Goal: Task Accomplishment & Management: Use online tool/utility

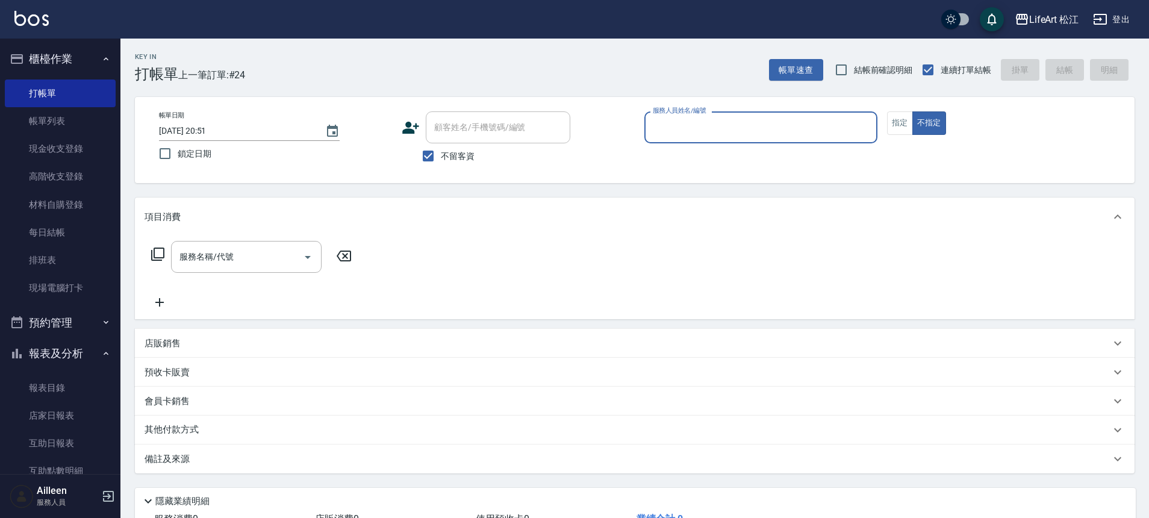
click at [443, 155] on span "不留客資" at bounding box center [458, 156] width 34 height 13
click at [441, 155] on input "不留客資" at bounding box center [427, 155] width 25 height 25
checkbox input "false"
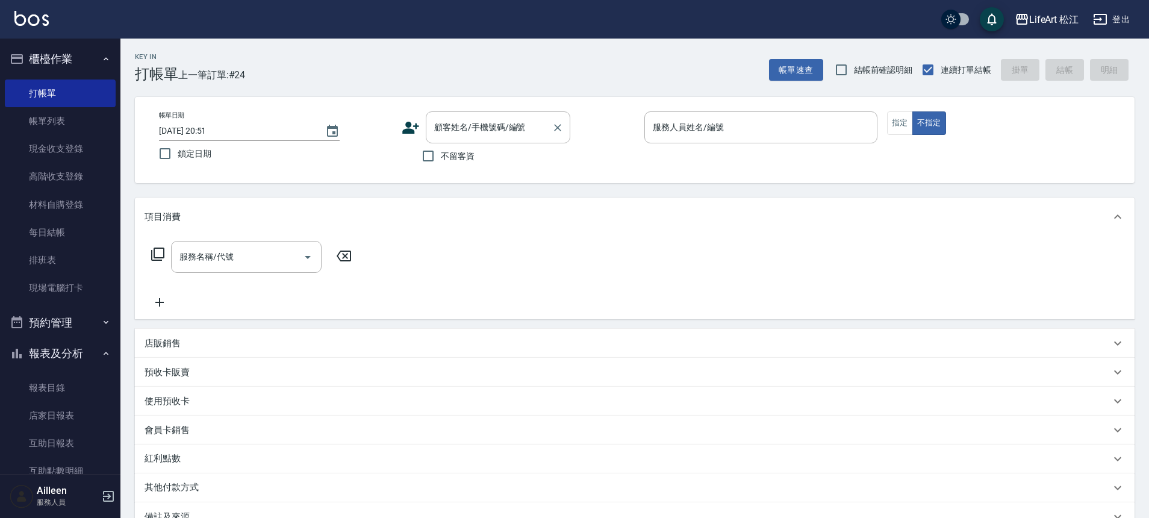
click at [460, 130] on div "顧客姓名/手機號碼/編號 顧客姓名/手機號碼/編號" at bounding box center [498, 127] width 145 height 32
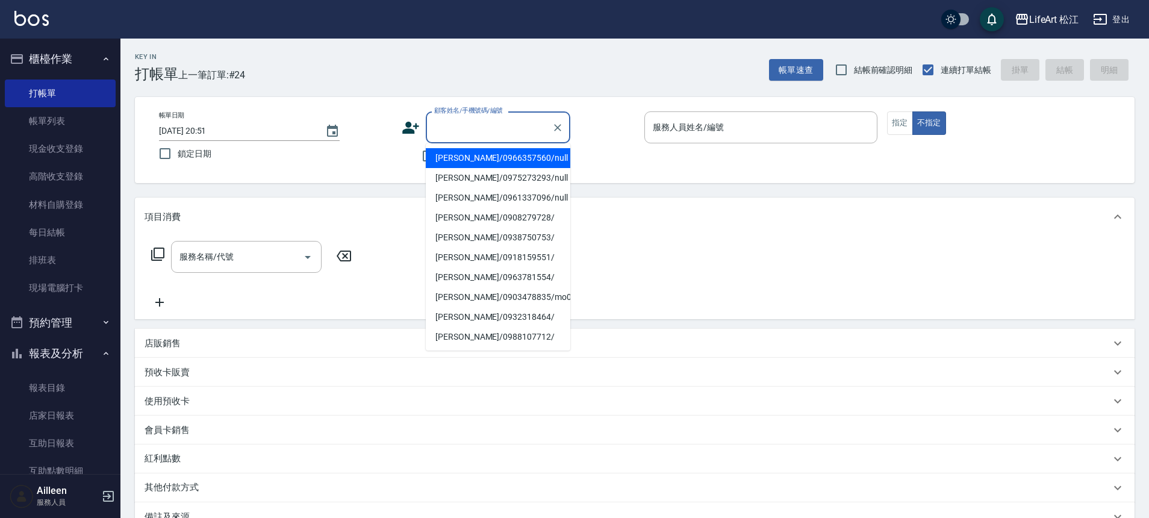
type input "f"
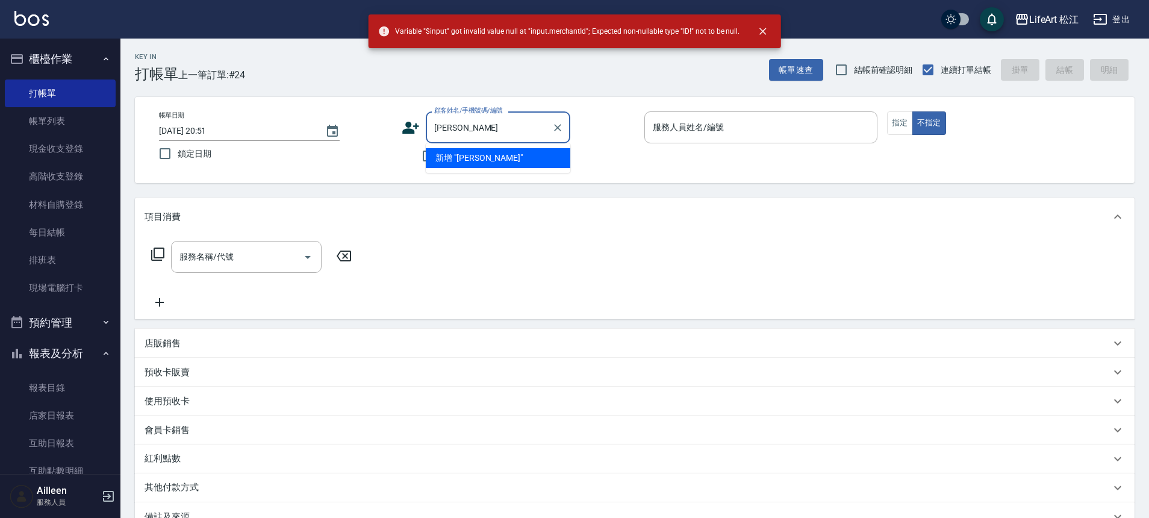
type input "[PERSON_NAME]"
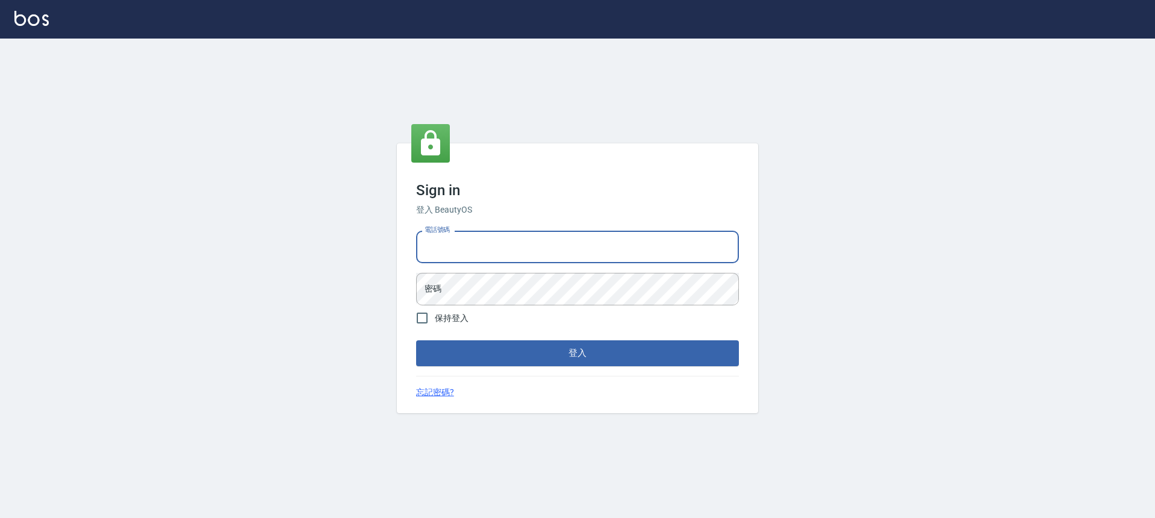
click at [483, 242] on input "電話號碼" at bounding box center [577, 247] width 323 height 33
type input "４"
type input "0911597786"
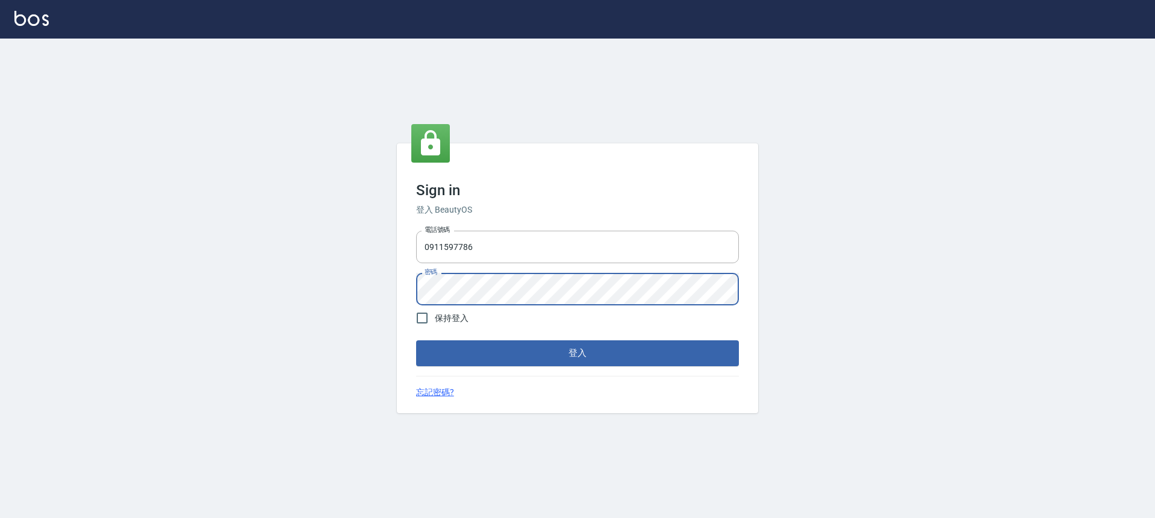
click at [416, 340] on button "登入" at bounding box center [577, 352] width 323 height 25
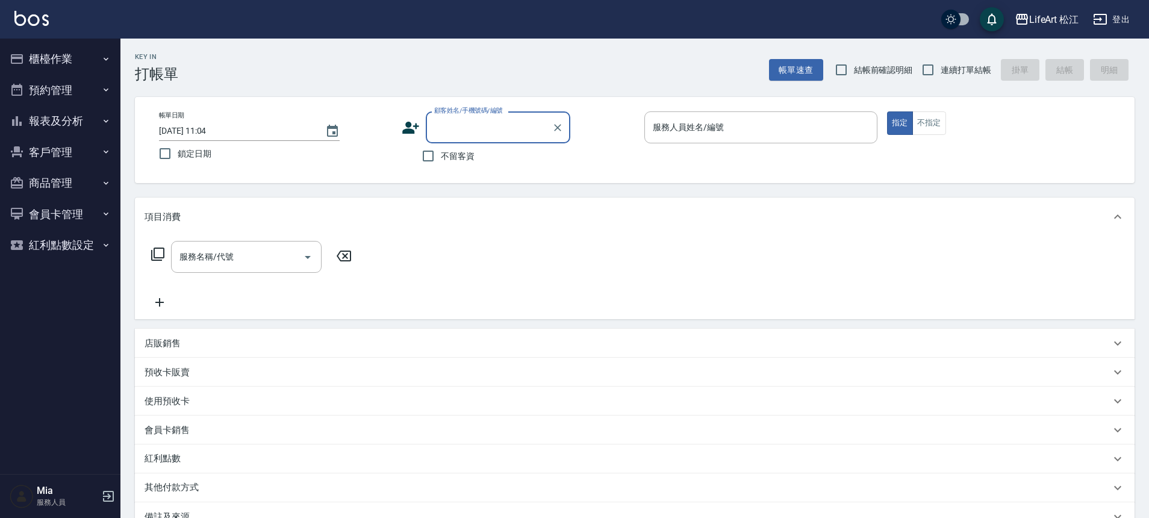
click at [505, 125] on input "顧客姓名/手機號碼/編號" at bounding box center [489, 127] width 116 height 21
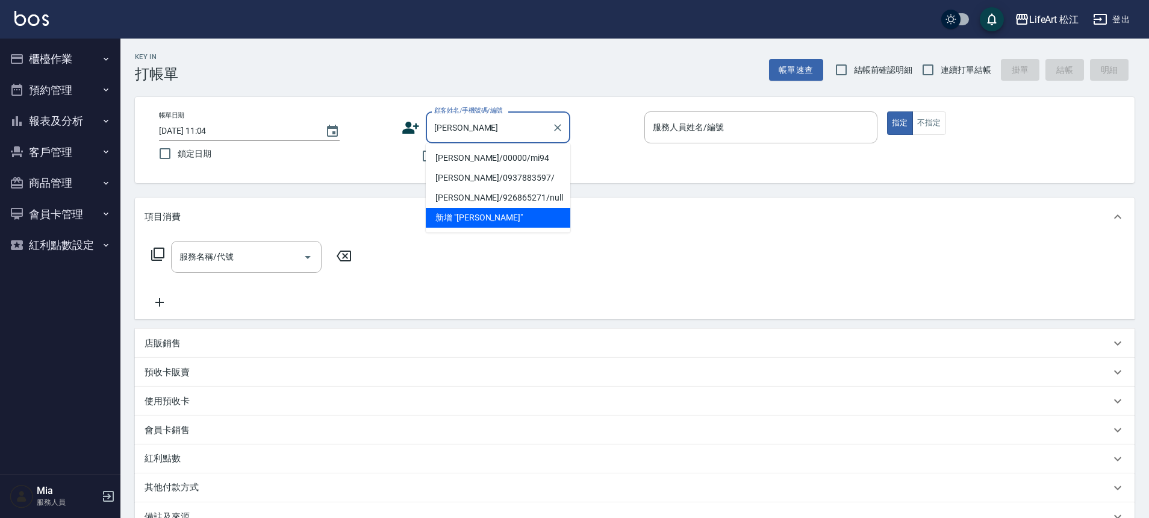
click at [491, 160] on li "黃翊翔/00000/mi94" at bounding box center [498, 158] width 145 height 20
type input "黃翊翔/00000/mi94"
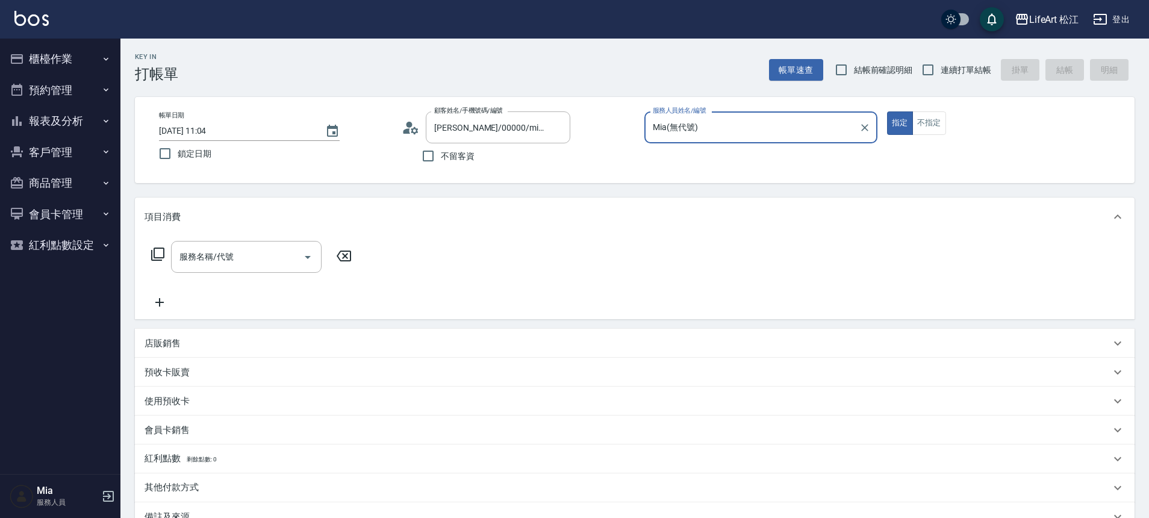
type input "Mia(無代號)"
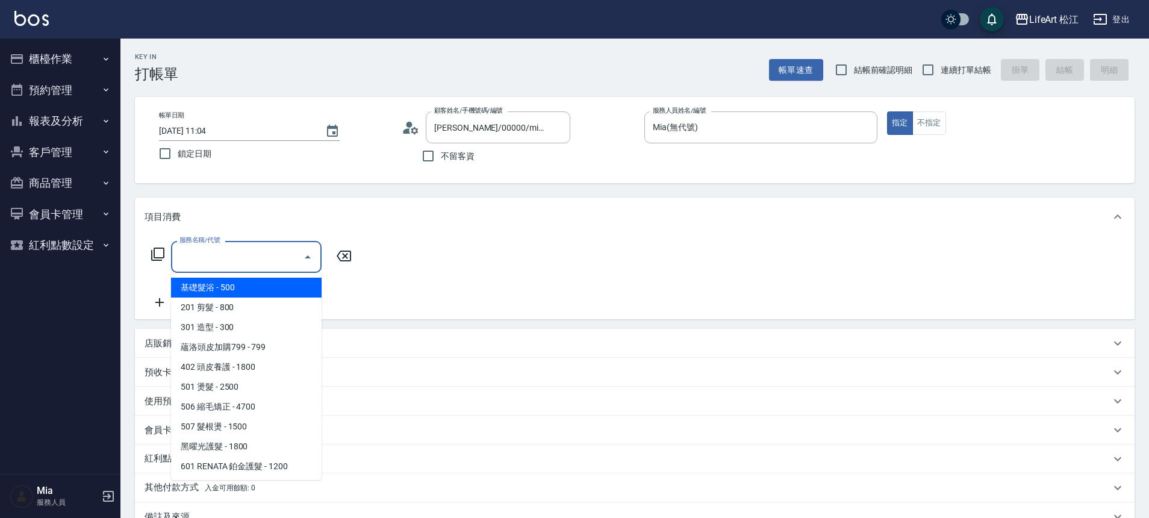
click at [246, 253] on input "服務名稱/代號" at bounding box center [237, 256] width 122 height 21
click at [249, 297] on span "201 剪髮 - 800" at bounding box center [246, 307] width 151 height 20
type input "201 剪髮(201)"
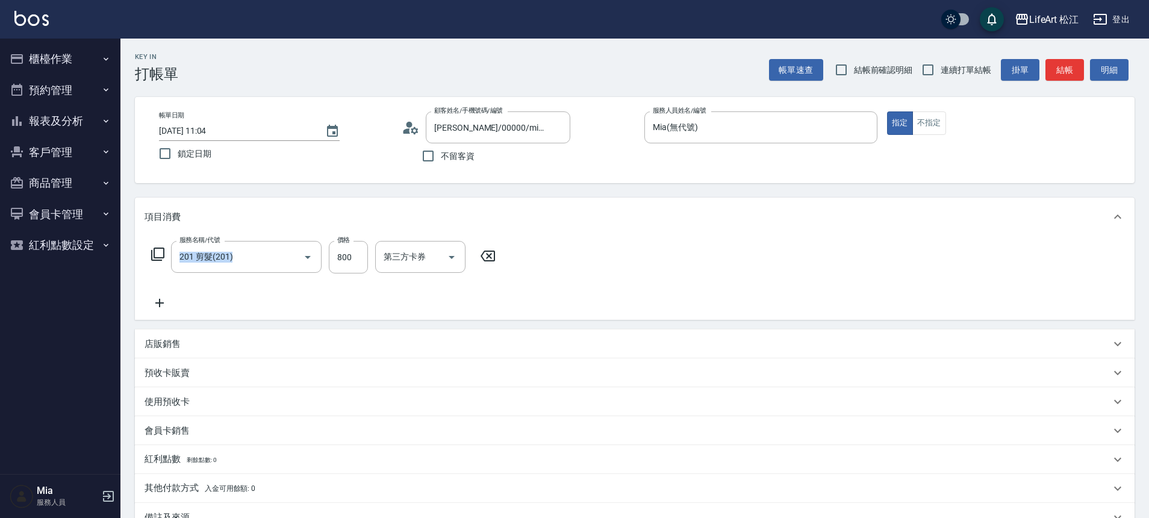
click at [249, 297] on div "服務名稱/代號 201 剪髮(201) 服務名稱/代號 價格 800 價格 第三方卡券 第三方卡券" at bounding box center [324, 275] width 358 height 69
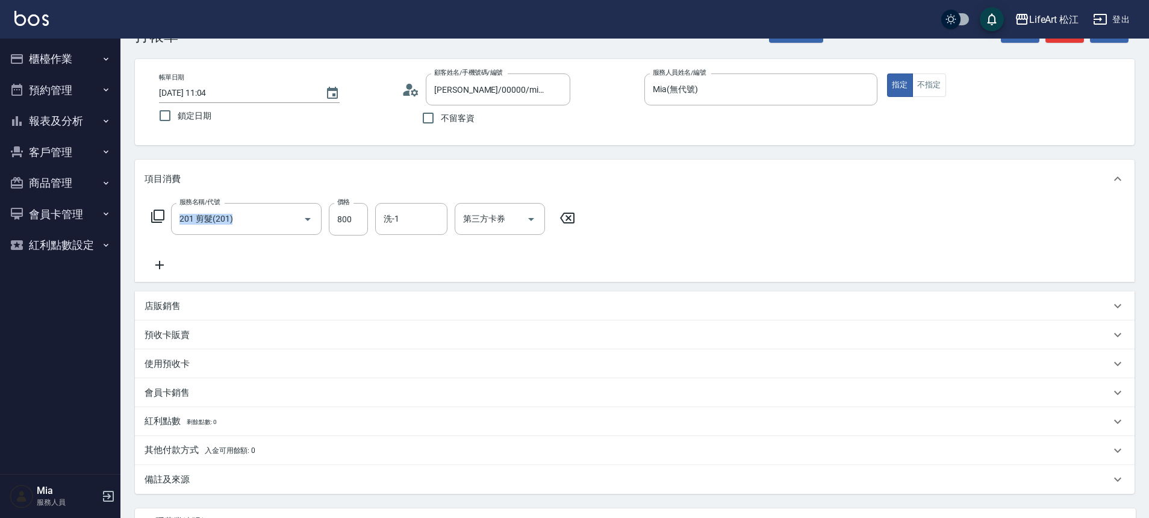
scroll to position [146, 0]
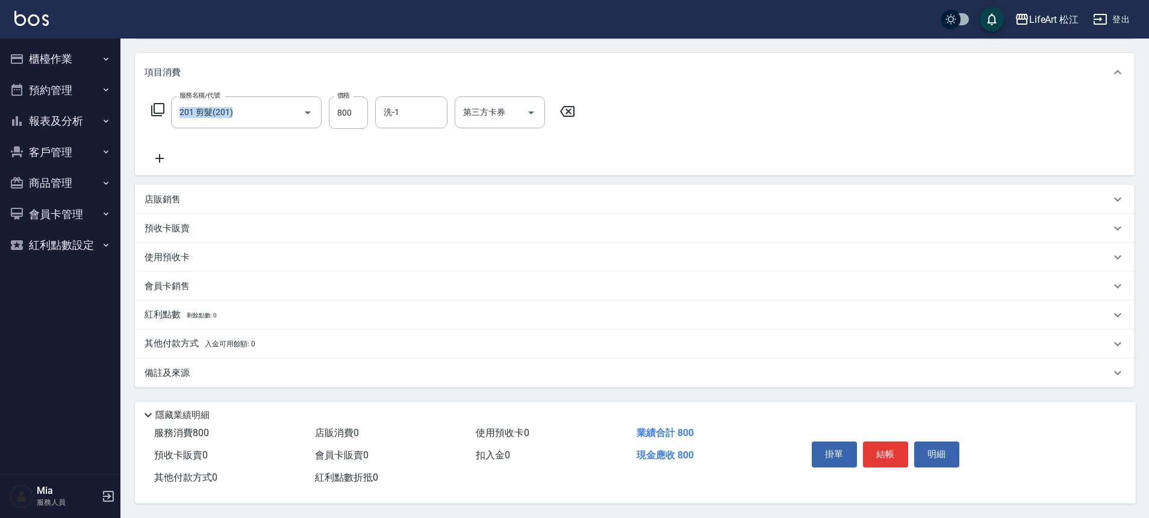
click at [184, 371] on p "備註及來源" at bounding box center [167, 373] width 45 height 13
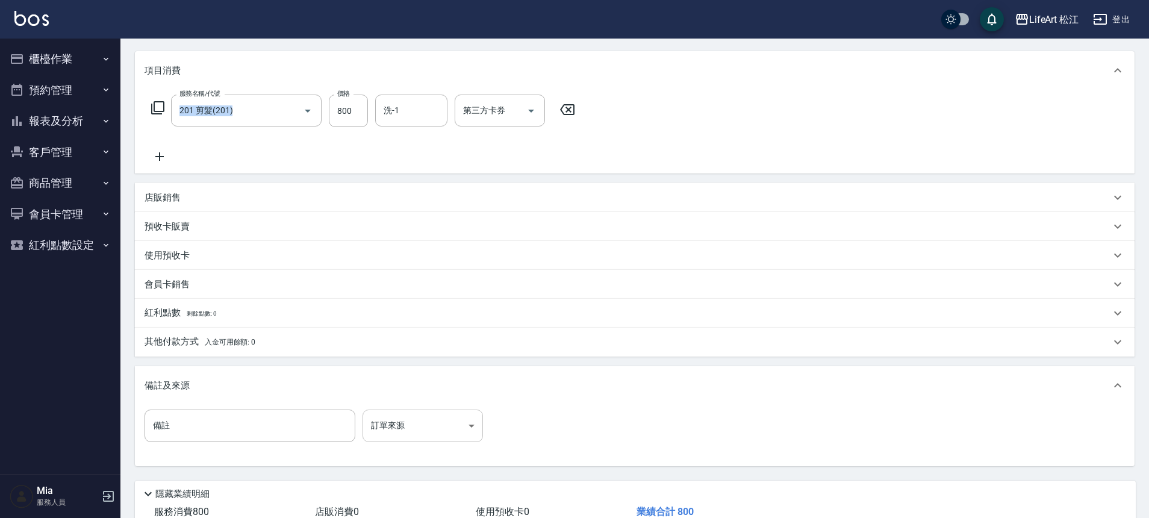
click at [426, 423] on body "LifeArt 松江 登出 櫃檯作業 打帳單 帳單列表 現金收支登錄 高階收支登錄 材料自購登錄 每日結帳 排班表 現場電腦打卡 預約管理 預約管理 單日預約…" at bounding box center [574, 225] width 1149 height 743
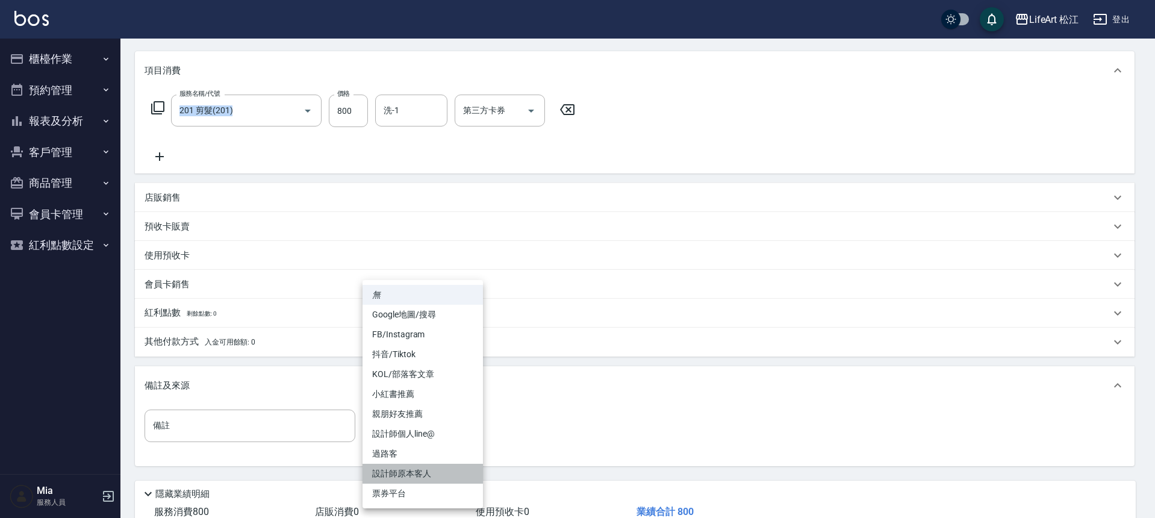
click at [404, 472] on li "設計師原本客人" at bounding box center [422, 474] width 120 height 20
type input "設計師原本客人"
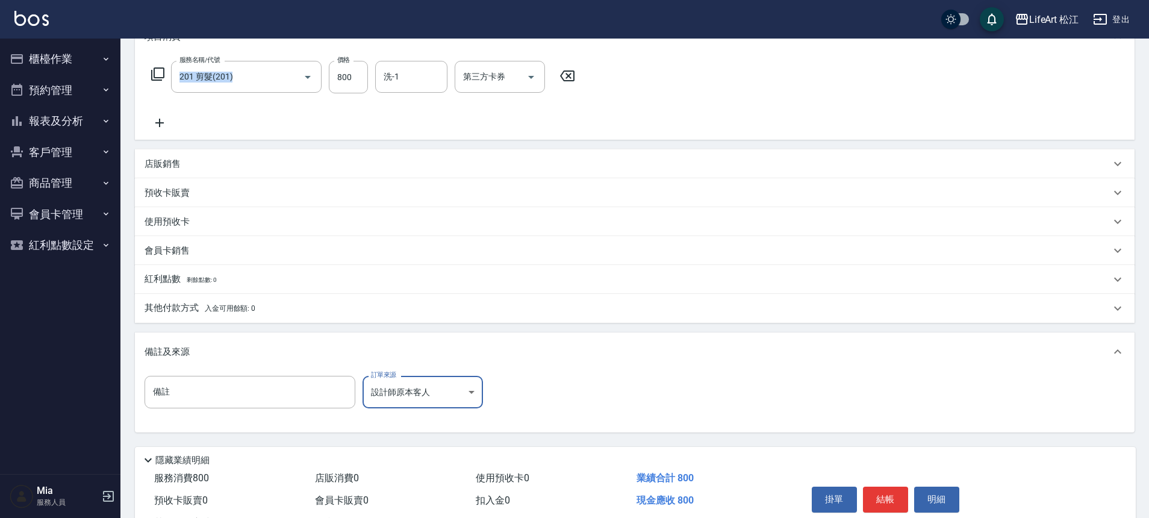
scroll to position [231, 0]
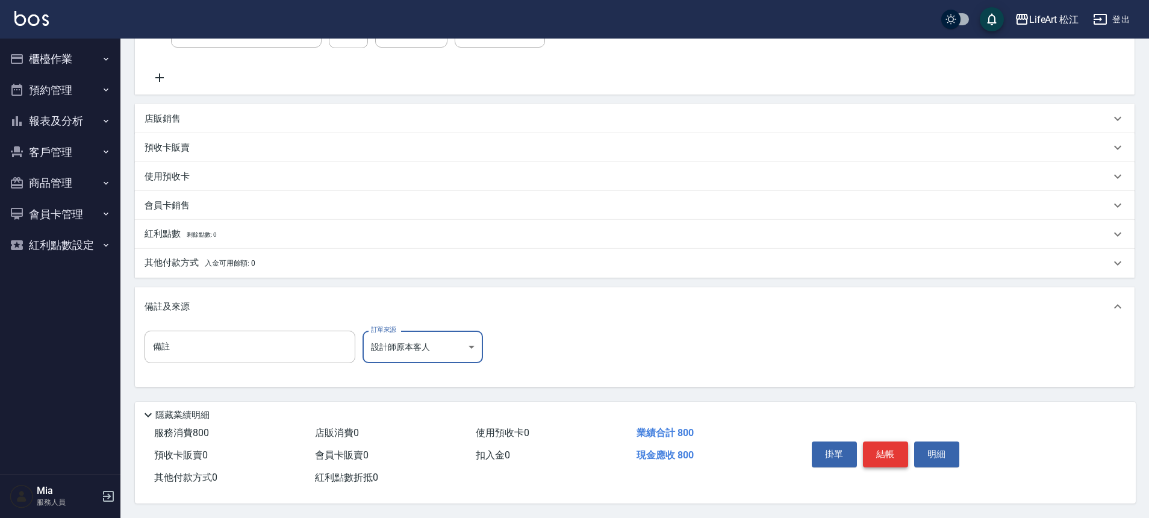
click at [882, 453] on button "結帳" at bounding box center [885, 453] width 45 height 25
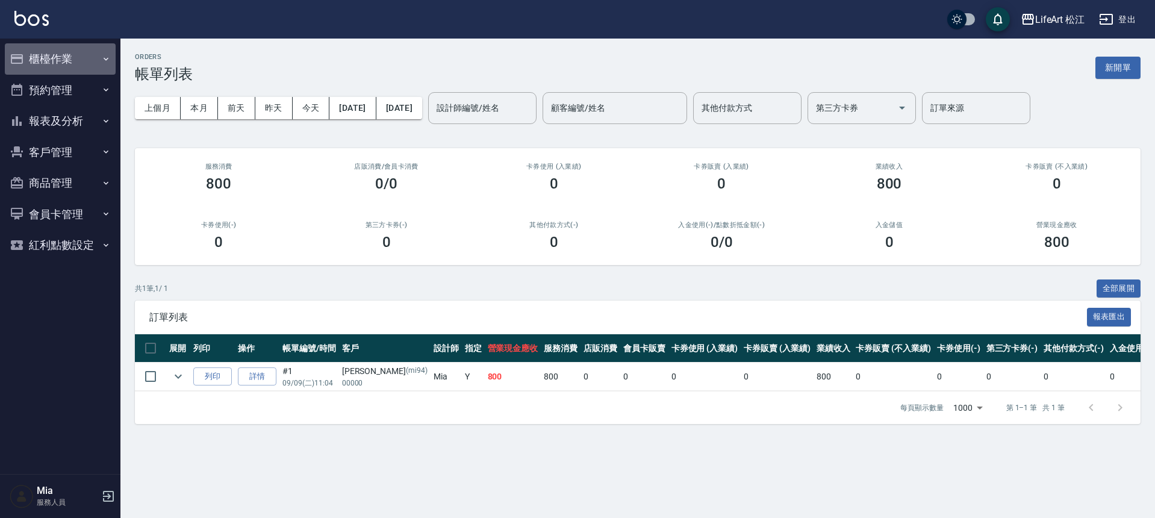
click at [89, 52] on button "櫃檯作業" at bounding box center [60, 58] width 111 height 31
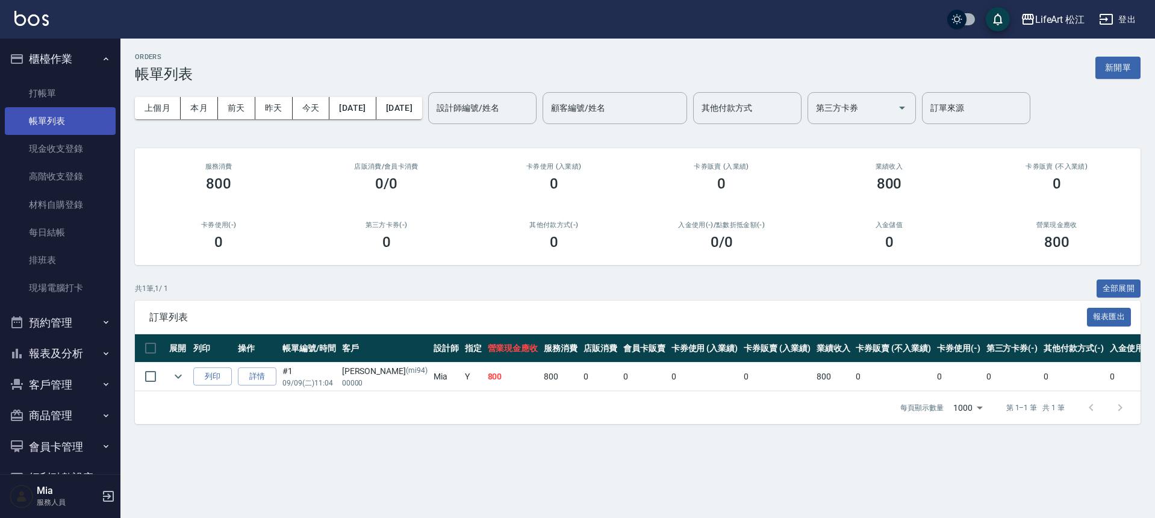
click at [74, 113] on link "帳單列表" at bounding box center [60, 121] width 111 height 28
click at [54, 86] on link "打帳單" at bounding box center [60, 93] width 111 height 28
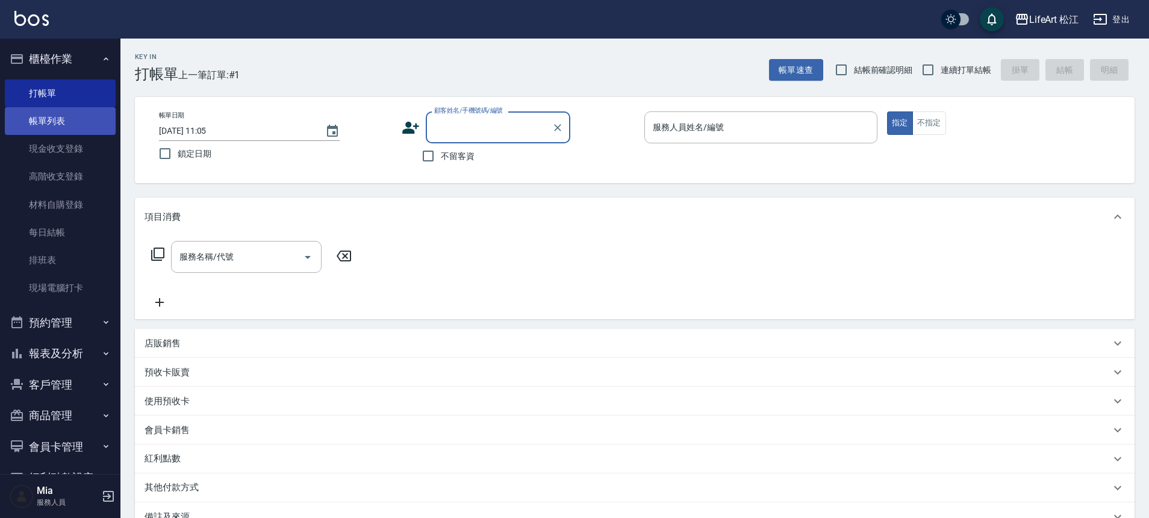
click at [63, 118] on link "帳單列表" at bounding box center [60, 121] width 111 height 28
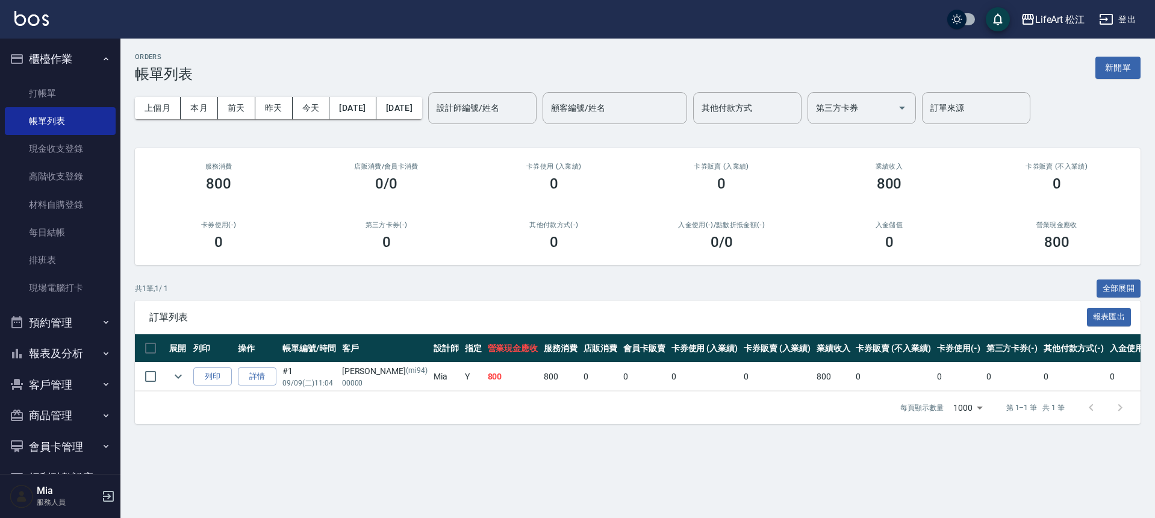
drag, startPoint x: 314, startPoint y: 293, endPoint x: 391, endPoint y: 309, distance: 79.4
click at [391, 309] on div "共 1 筆, 1 / 1 全部展開 訂單列表 報表匯出 展開 列印 操作 帳單編號/時間 客戶 設計師 指定 營業現金應收 服務消費 店販消費 會員卡販賣 卡…" at bounding box center [637, 351] width 1005 height 145
drag, startPoint x: 455, startPoint y: 317, endPoint x: 531, endPoint y: 399, distance: 112.5
click at [531, 399] on div "訂單列表 報表匯出 展開 列印 操作 帳單編號/時間 客戶 設計師 指定 營業現金應收 服務消費 店販消費 會員卡販賣 卡券使用 (入業績) 卡券販賣 (入業…" at bounding box center [637, 361] width 1005 height 123
click at [580, 382] on td "0" at bounding box center [600, 376] width 40 height 28
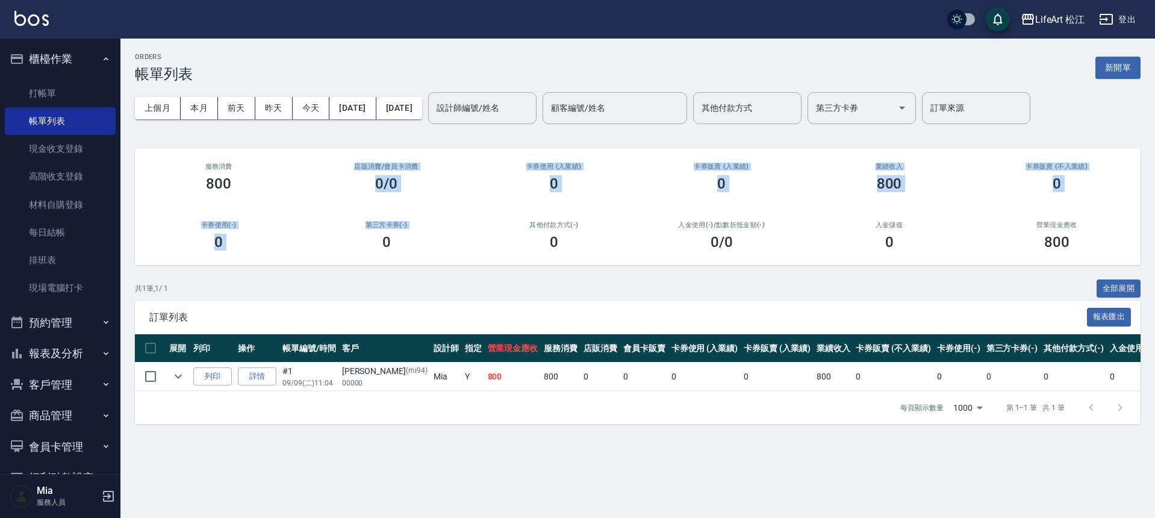
drag, startPoint x: 279, startPoint y: 205, endPoint x: 355, endPoint y: 237, distance: 83.1
click at [355, 237] on div "服務消費 800 店販消費 /會員卡消費 0/0 卡券使用 (入業績) 0 卡券販賣 (入業績) 0 業績收入 800 卡券販賣 (不入業績) 0 卡券使用(…" at bounding box center [637, 206] width 1005 height 117
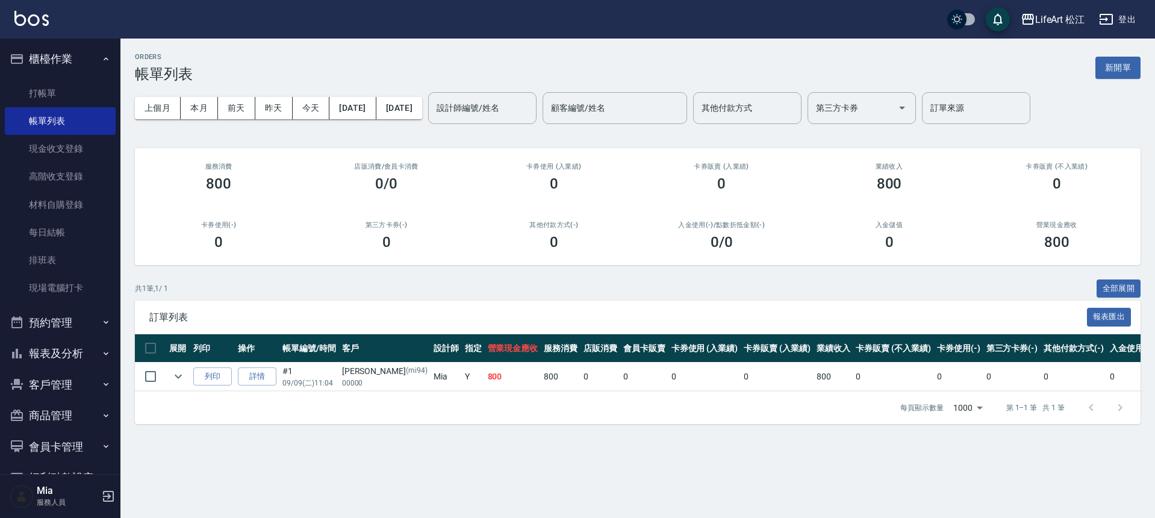
click at [517, 255] on div "其他付款方式(-) 0" at bounding box center [553, 236] width 167 height 58
click at [394, 79] on div "ORDERS 帳單列表 新開單" at bounding box center [637, 68] width 1005 height 30
click at [83, 90] on link "打帳單" at bounding box center [60, 93] width 111 height 28
